Goal: Information Seeking & Learning: Understand process/instructions

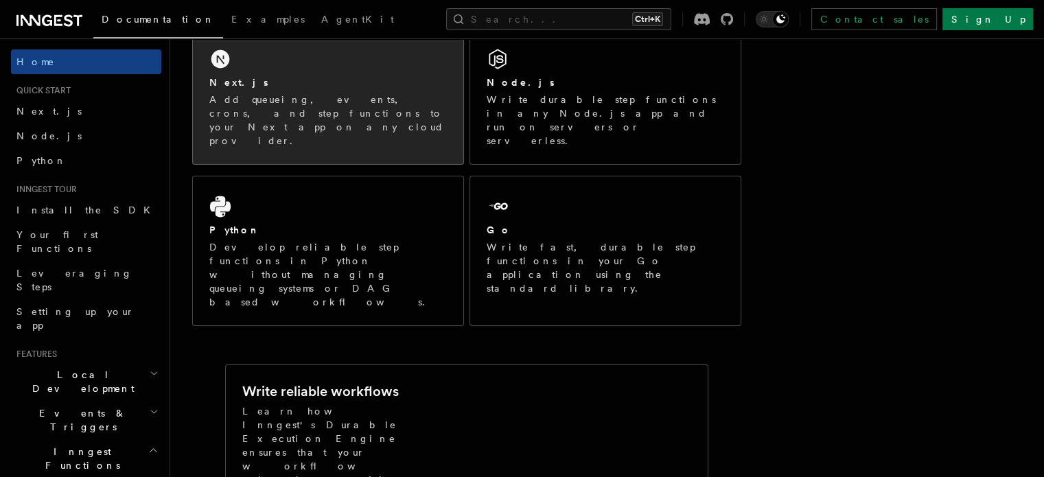
scroll to position [258, 0]
click at [324, 106] on p "Add queueing, events, crons, and step functions to your Next app on any cloud p…" at bounding box center [328, 119] width 238 height 55
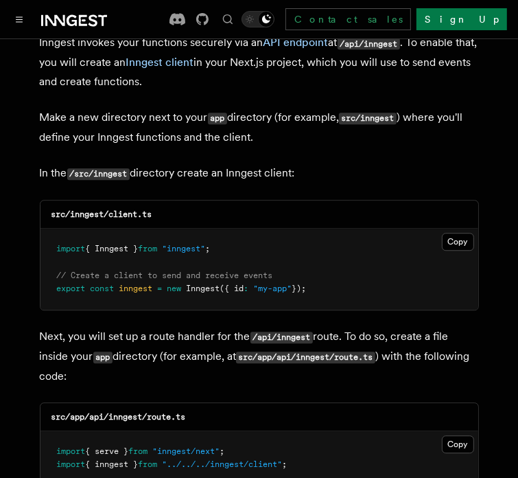
scroll to position [1700, 0]
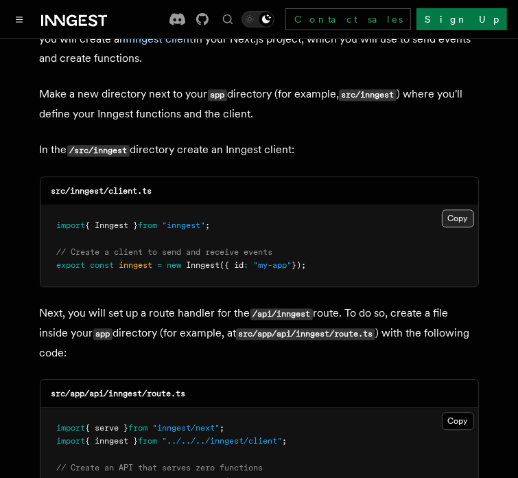
click at [453, 209] on button "Copy Copied" at bounding box center [458, 218] width 32 height 18
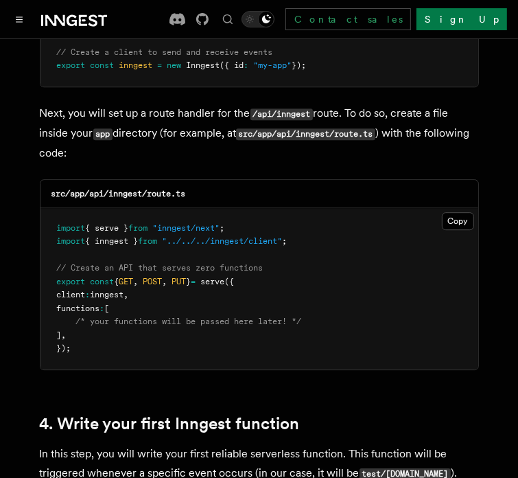
scroll to position [1901, 0]
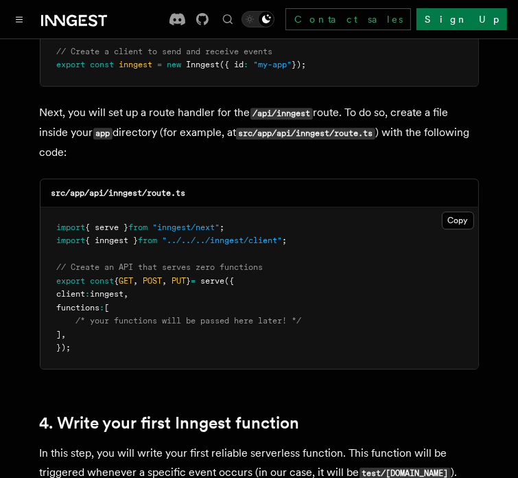
click at [452, 207] on pre "import { serve } from "inngest/next" ; import { inngest } from "../../../innges…" at bounding box center [260, 287] width 438 height 161
click at [452, 211] on button "Copy Copied" at bounding box center [458, 220] width 32 height 18
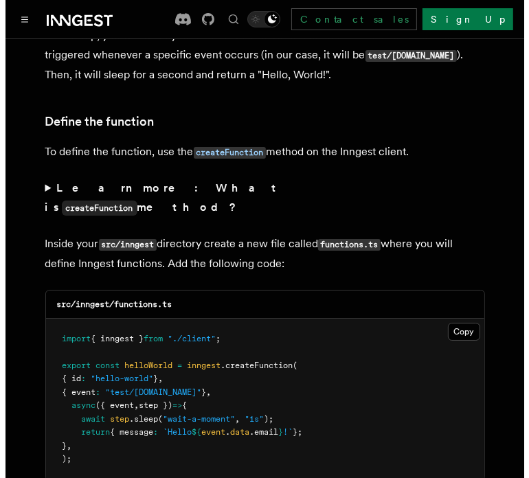
scroll to position [2326, 0]
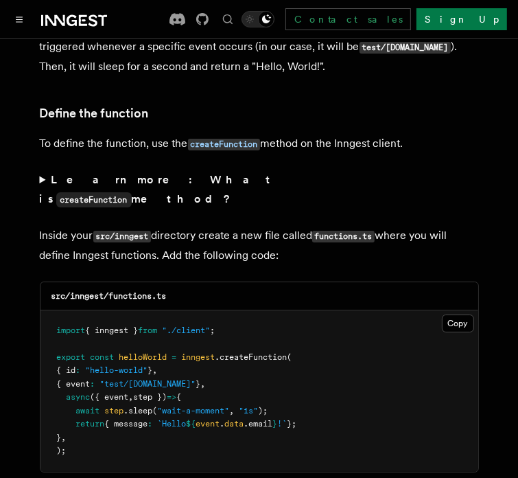
click at [41, 21] on div at bounding box center [59, 19] width 96 height 19
click at [18, 8] on div "Documentation Examples AgentKit Search... Ctrl+K Contact sales Sign Up" at bounding box center [259, 19] width 518 height 38
click at [10, 21] on div "Documentation Examples AgentKit Search... Ctrl+K Contact sales Sign Up" at bounding box center [259, 19] width 518 height 38
click at [14, 21] on button "Toggle navigation" at bounding box center [19, 19] width 16 height 16
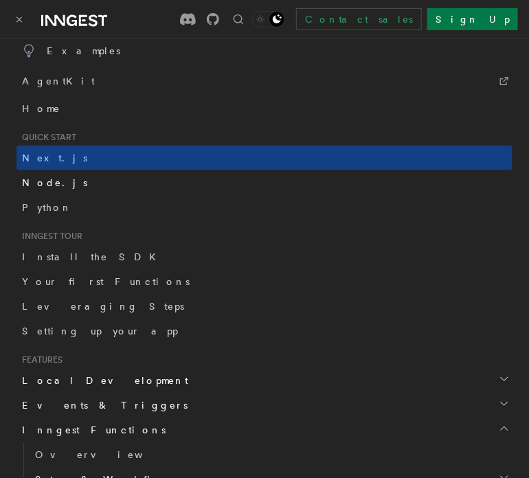
scroll to position [0, 0]
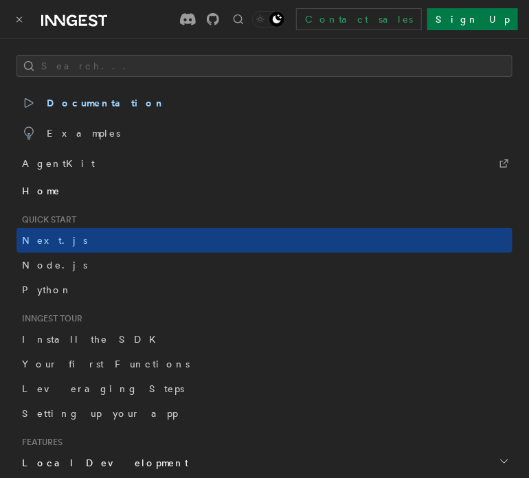
click at [35, 192] on span "Home" at bounding box center [41, 191] width 38 height 14
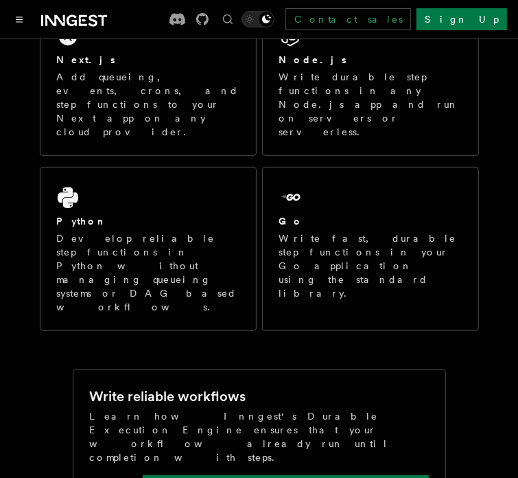
scroll to position [148, 0]
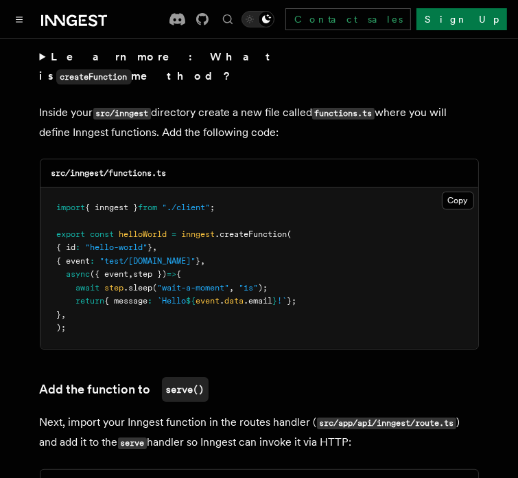
scroll to position [2443, 0]
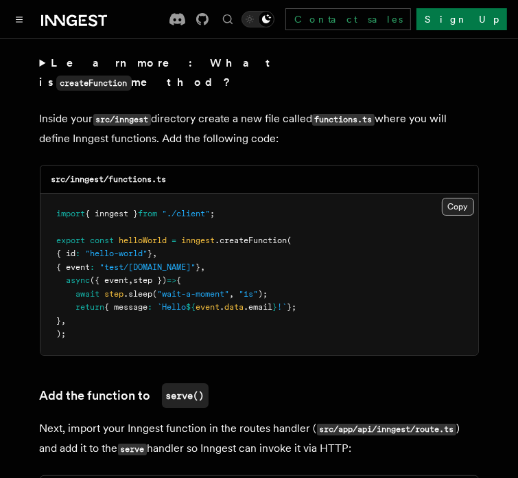
click at [461, 198] on button "Copy Copied" at bounding box center [458, 207] width 32 height 18
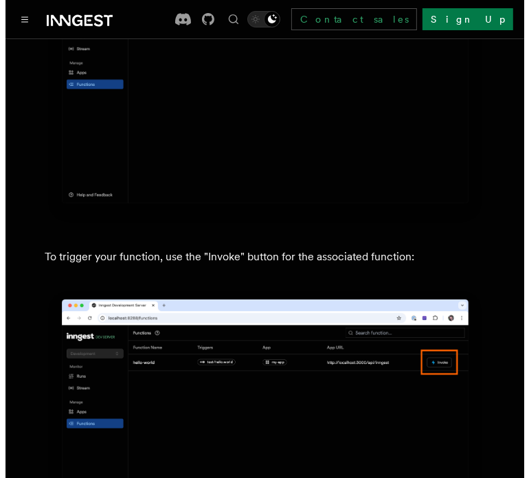
scroll to position [3458, 0]
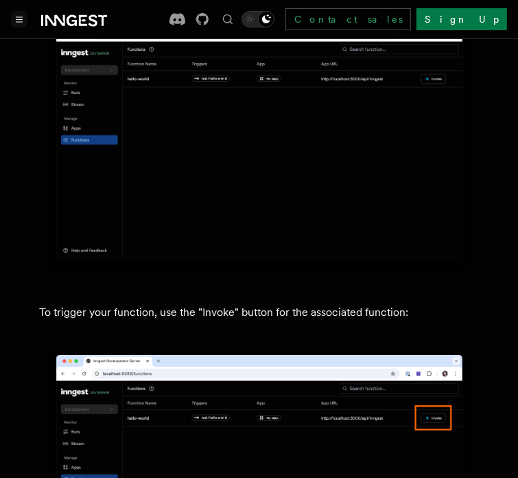
click at [16, 16] on icon "Toggle navigation" at bounding box center [19, 19] width 7 height 6
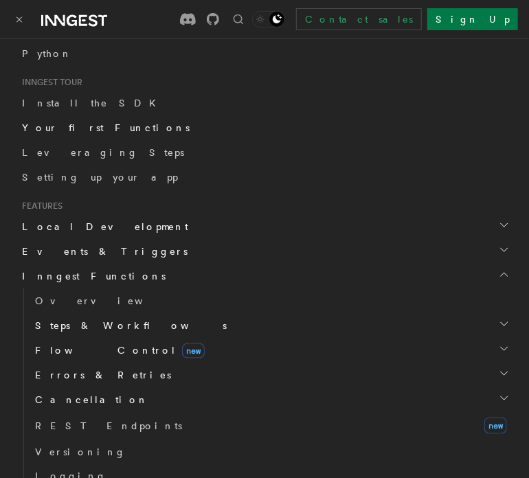
scroll to position [242, 0]
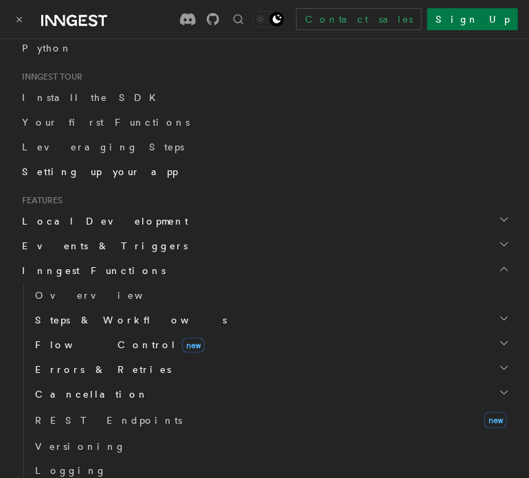
click at [77, 170] on span "Setting up your app" at bounding box center [100, 171] width 156 height 11
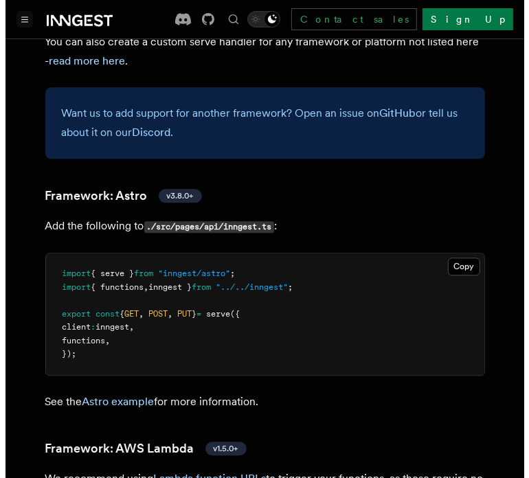
scroll to position [1557, 0]
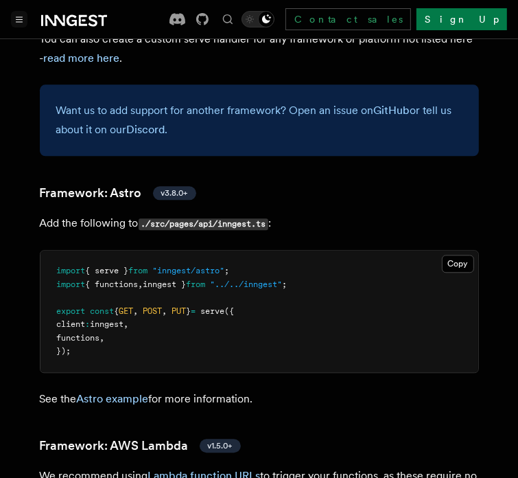
click at [21, 19] on icon "Toggle navigation" at bounding box center [19, 19] width 7 height 6
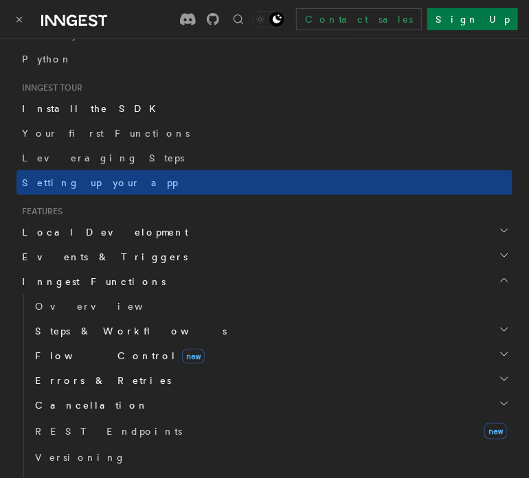
scroll to position [232, 0]
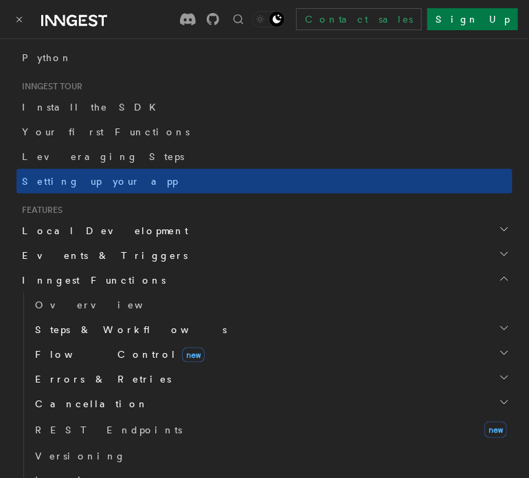
click at [114, 259] on h2 "Events & Triggers" at bounding box center [264, 255] width 496 height 25
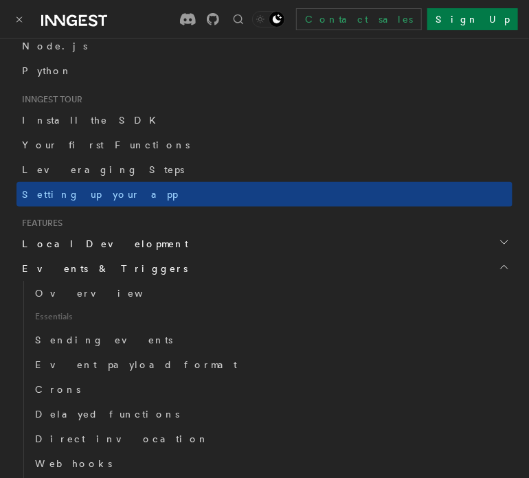
scroll to position [104, 0]
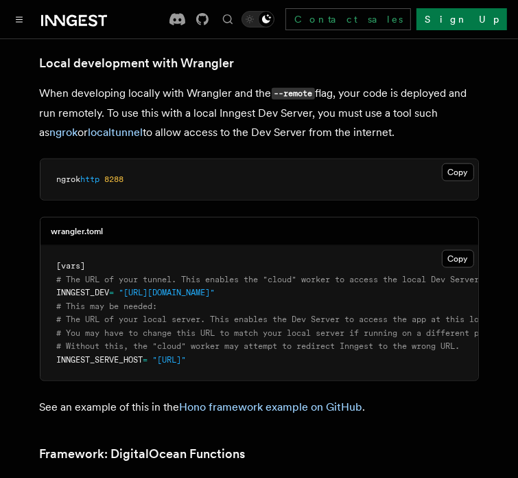
scroll to position [3345, 0]
